Goal: Information Seeking & Learning: Learn about a topic

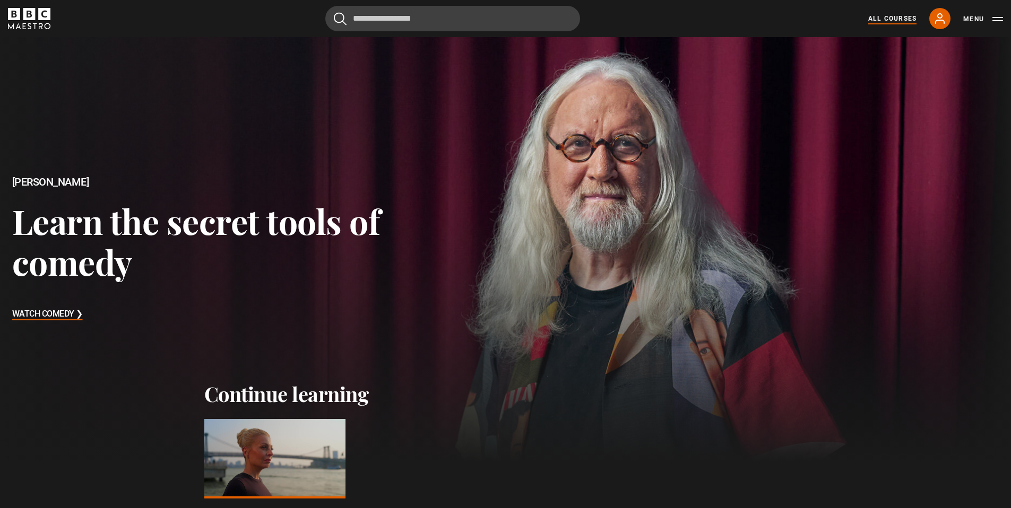
click at [903, 17] on link "All Courses" at bounding box center [892, 19] width 48 height 10
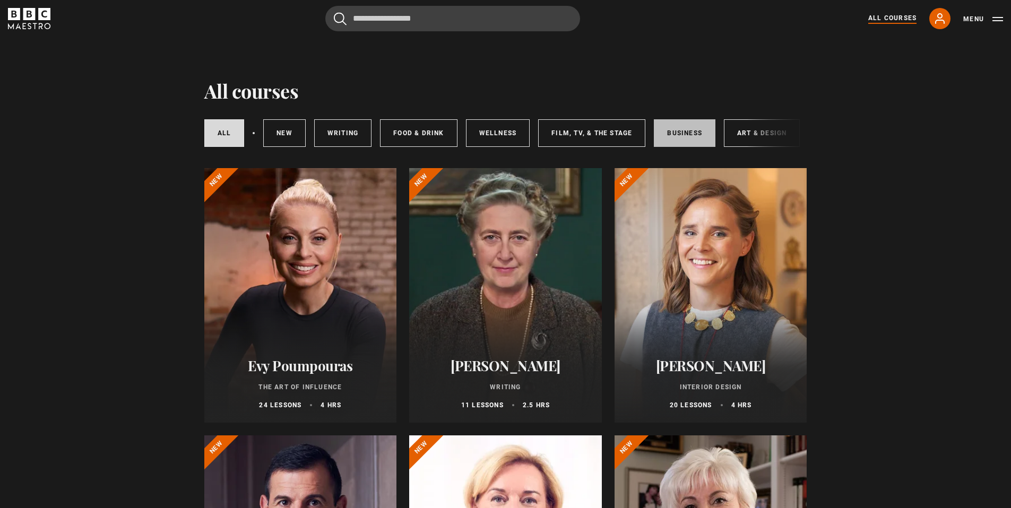
click at [662, 132] on link "Business" at bounding box center [685, 133] width 62 height 28
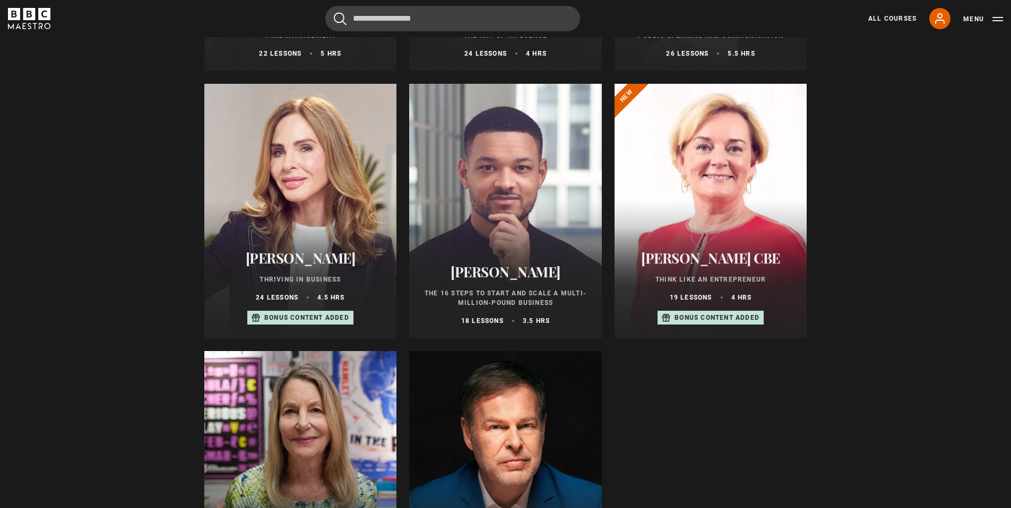
scroll to position [318, 0]
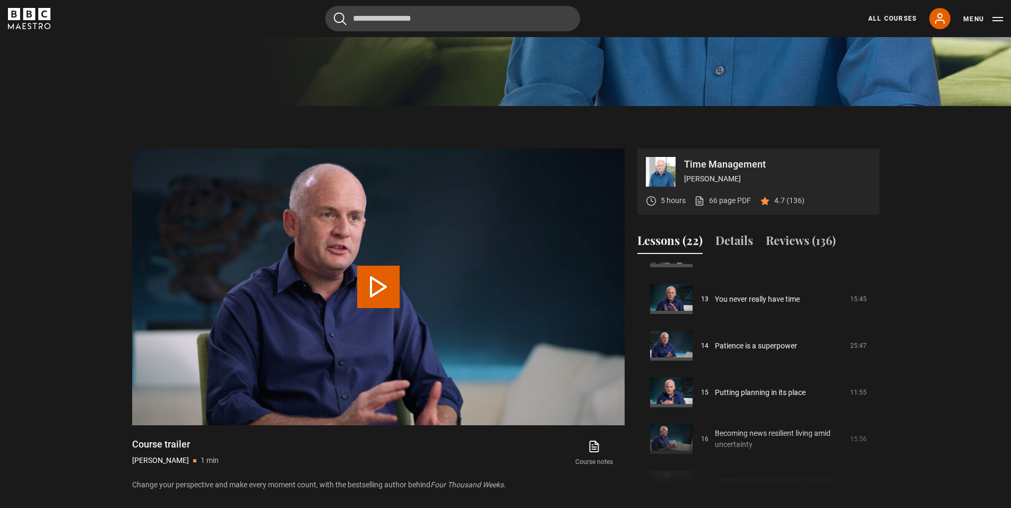
scroll to position [563, 0]
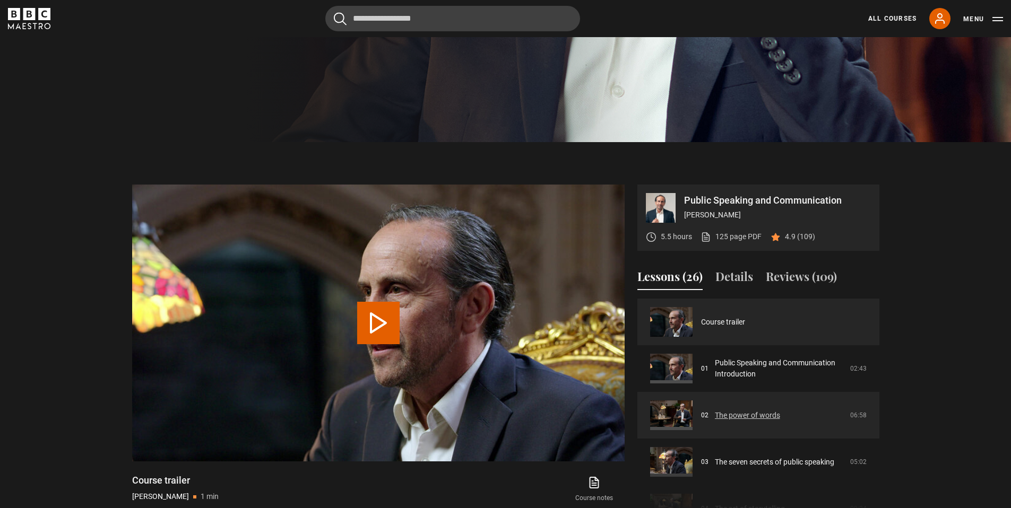
scroll to position [368, 0]
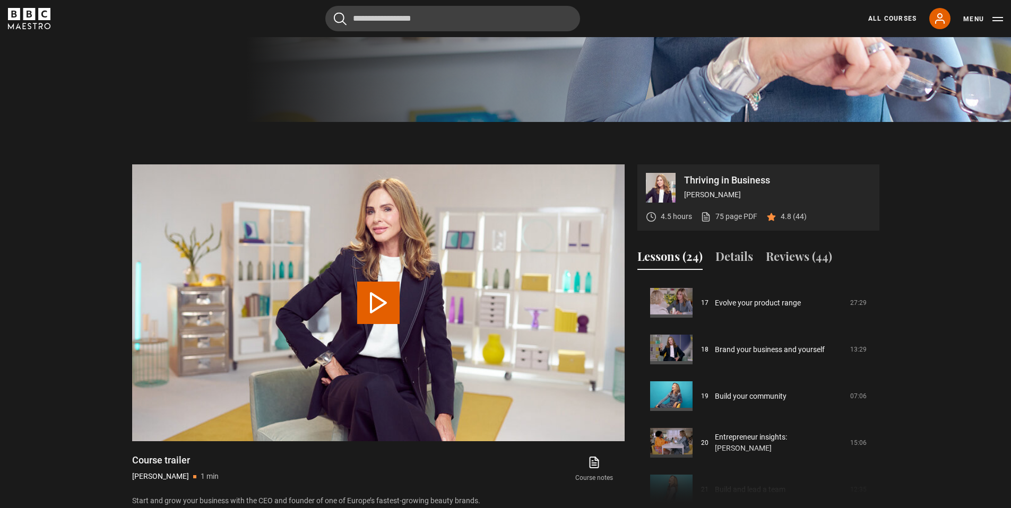
scroll to position [386, 0]
